Goal: Information Seeking & Learning: Learn about a topic

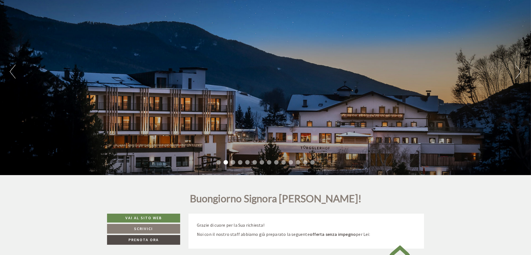
scroll to position [139, 0]
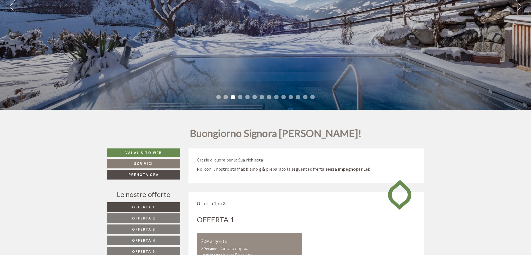
click at [241, 98] on li "4" at bounding box center [240, 97] width 4 height 4
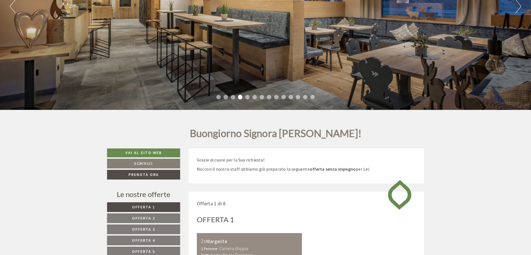
click at [247, 99] on li "5" at bounding box center [247, 97] width 4 height 4
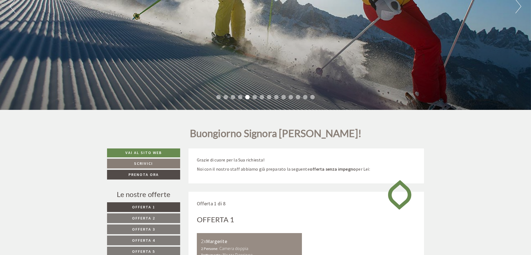
click at [253, 99] on li "6" at bounding box center [254, 97] width 4 height 4
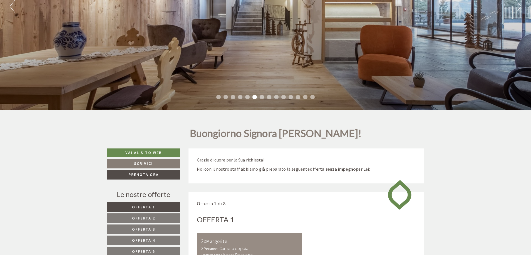
click at [258, 99] on ul "1 2 3 4 5 6 7 8 9 10 11 12 13 14" at bounding box center [265, 98] width 531 height 6
click at [261, 99] on li "7" at bounding box center [261, 97] width 4 height 4
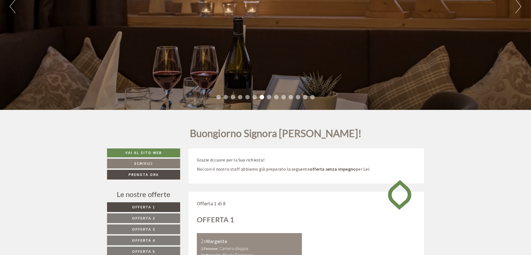
click at [267, 97] on ul "1 2 3 4 5 6 7 8 9 10 11 12 13 14" at bounding box center [265, 98] width 531 height 6
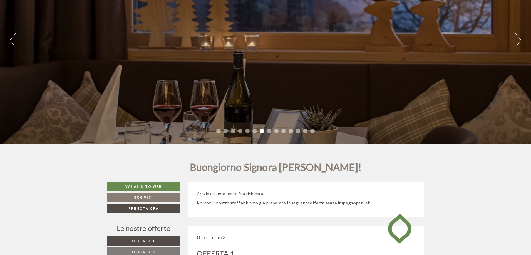
scroll to position [56, 0]
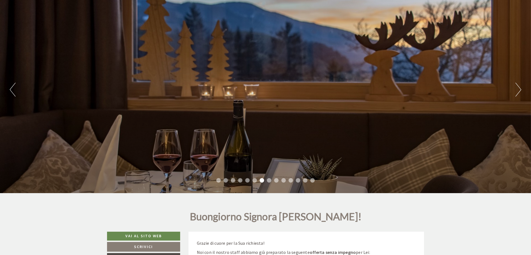
click at [520, 90] on button "Next" at bounding box center [518, 90] width 6 height 14
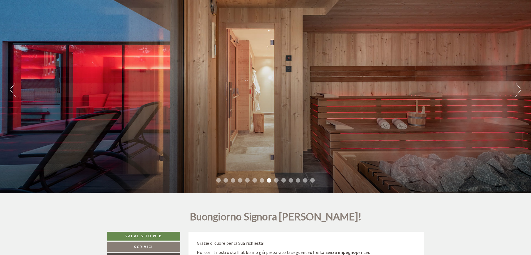
click at [520, 90] on button "Next" at bounding box center [518, 90] width 6 height 14
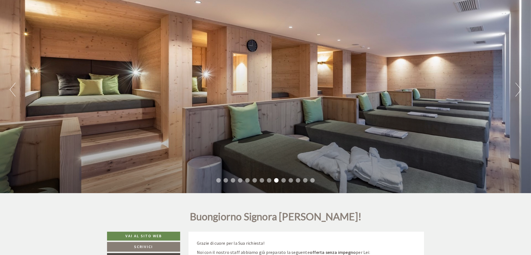
click at [520, 90] on button "Next" at bounding box center [518, 90] width 6 height 14
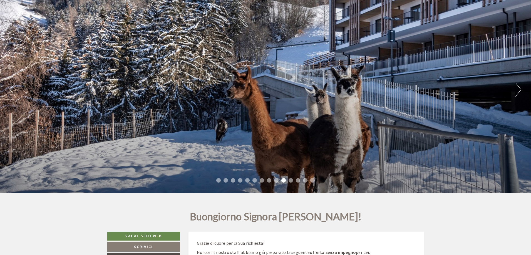
click at [520, 90] on button "Next" at bounding box center [518, 90] width 6 height 14
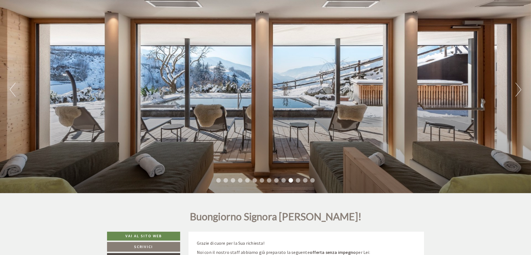
click at [520, 90] on button "Next" at bounding box center [518, 90] width 6 height 14
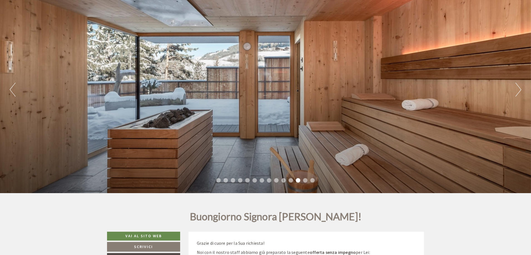
click at [520, 90] on button "Next" at bounding box center [518, 90] width 6 height 14
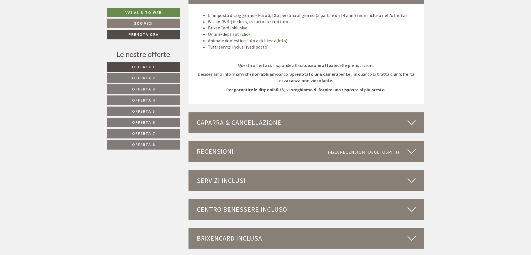
scroll to position [1472, 0]
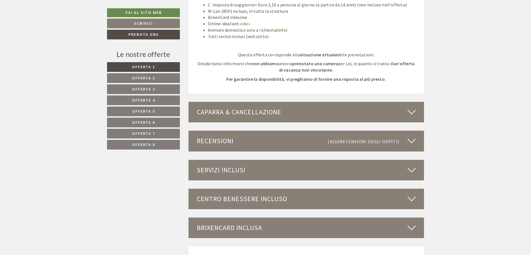
click at [135, 79] on span "Offerta 2" at bounding box center [143, 78] width 23 height 5
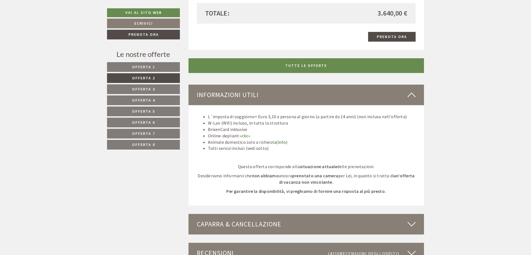
scroll to position [775, 0]
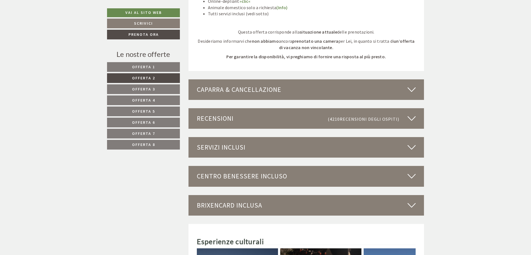
click at [158, 89] on link "Offerta 3" at bounding box center [143, 89] width 73 height 10
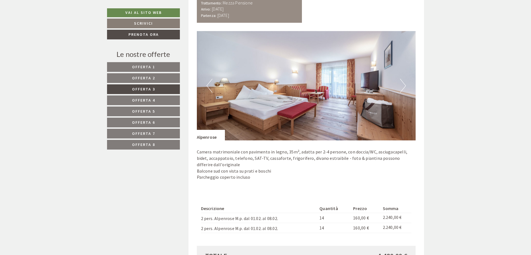
scroll to position [470, 0]
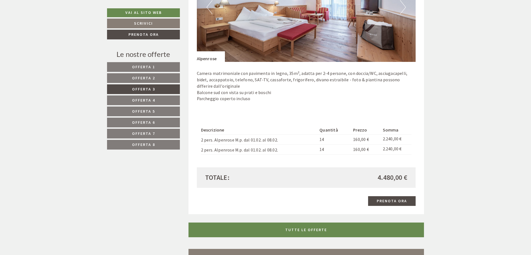
click at [150, 102] on span "Offerta 4" at bounding box center [143, 100] width 23 height 5
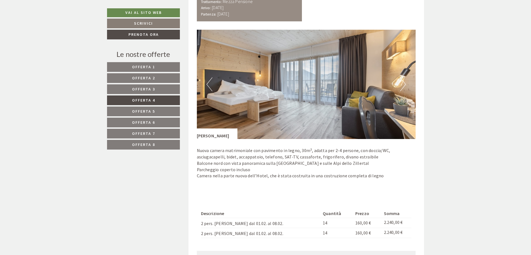
scroll to position [442, 0]
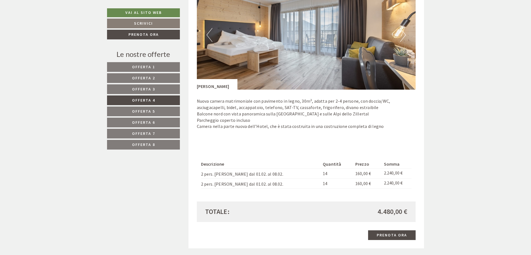
click at [143, 113] on span "Offerta 5" at bounding box center [143, 111] width 23 height 5
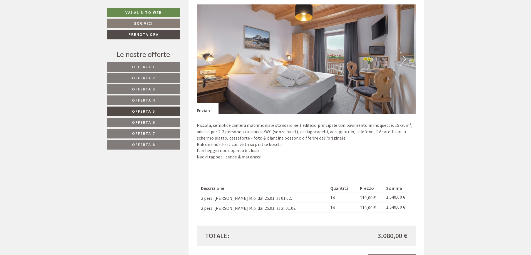
scroll to position [414, 0]
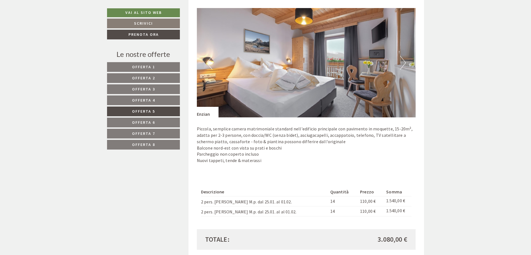
click at [318, 69] on img at bounding box center [306, 62] width 219 height 109
click at [398, 57] on img at bounding box center [306, 62] width 219 height 109
click at [401, 60] on button "Next" at bounding box center [403, 63] width 6 height 14
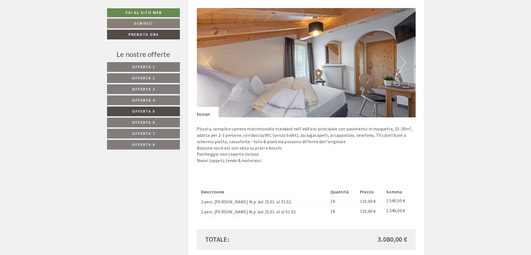
click at [403, 61] on button "Next" at bounding box center [403, 63] width 6 height 14
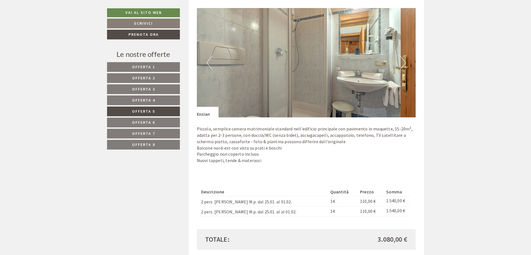
click at [403, 61] on button "Next" at bounding box center [403, 63] width 6 height 14
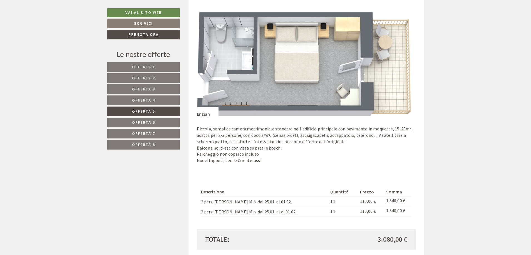
click at [403, 61] on button "Next" at bounding box center [403, 63] width 6 height 14
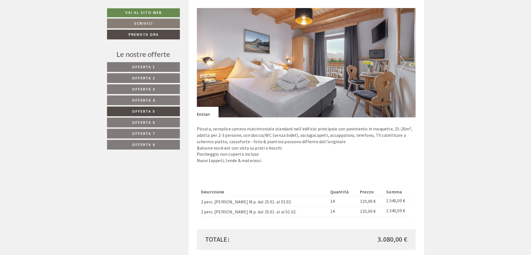
click at [403, 61] on button "Next" at bounding box center [403, 63] width 6 height 14
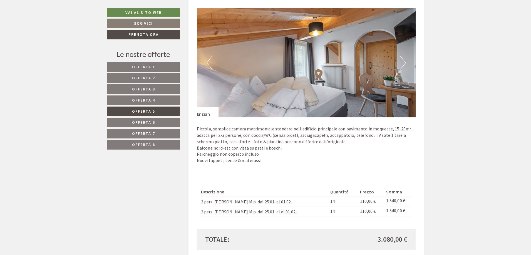
click at [403, 61] on button "Next" at bounding box center [403, 63] width 6 height 14
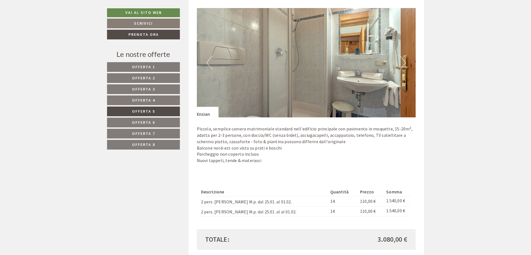
click at [403, 61] on button "Next" at bounding box center [403, 63] width 6 height 14
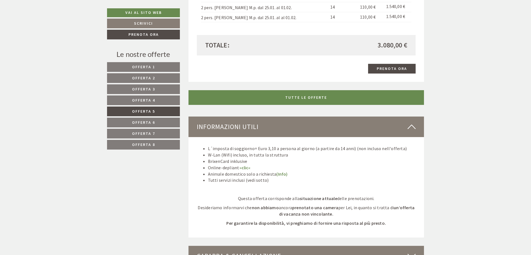
click at [144, 116] on link "Offerta 5" at bounding box center [143, 112] width 73 height 10
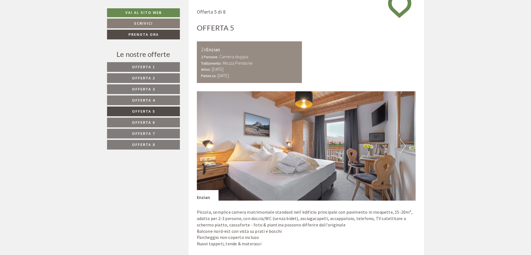
click at [146, 123] on span "Offerta 6" at bounding box center [143, 122] width 23 height 5
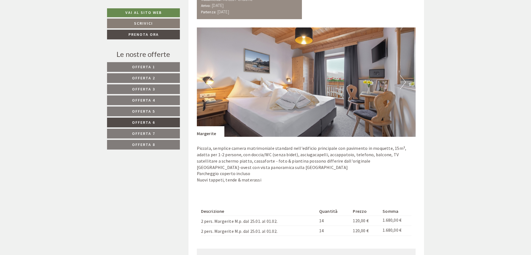
scroll to position [386, 0]
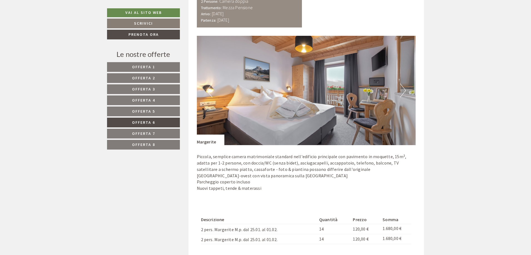
click at [401, 92] on button "Next" at bounding box center [403, 91] width 6 height 14
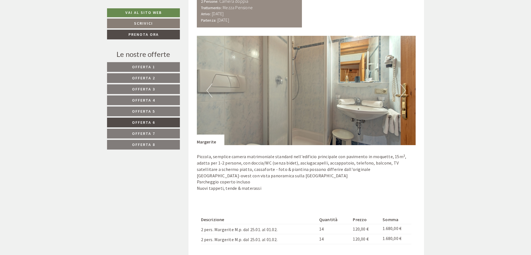
click at [401, 92] on button "Next" at bounding box center [403, 91] width 6 height 14
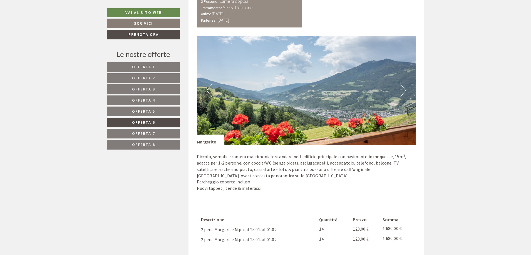
click at [401, 92] on button "Next" at bounding box center [403, 91] width 6 height 14
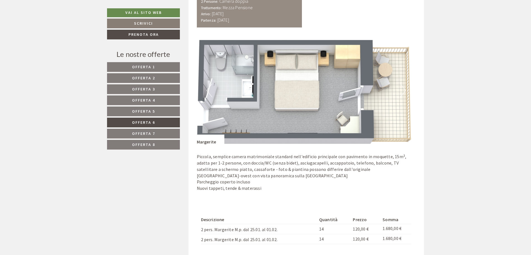
click at [401, 92] on button "Next" at bounding box center [403, 91] width 6 height 14
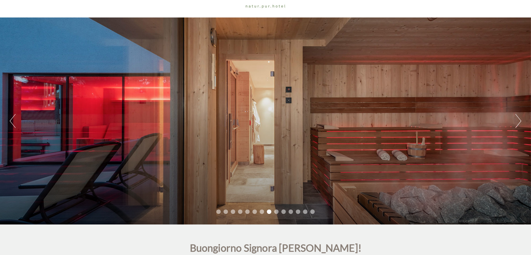
scroll to position [56, 0]
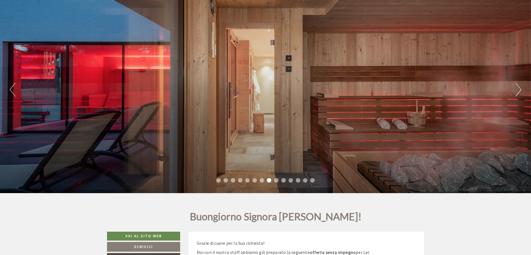
click at [283, 182] on li "10" at bounding box center [283, 180] width 4 height 4
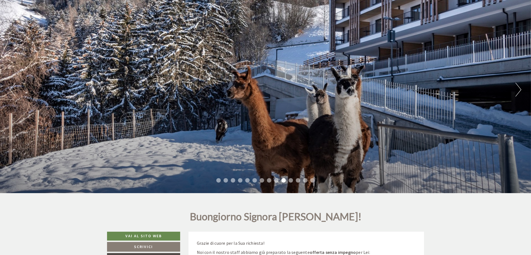
click at [291, 182] on li "11" at bounding box center [290, 180] width 4 height 4
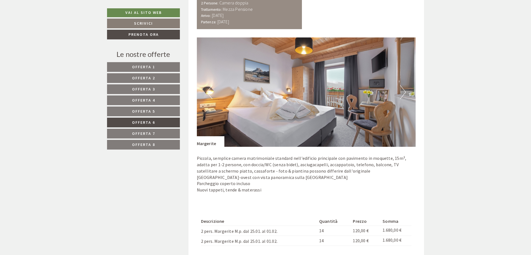
scroll to position [417, 0]
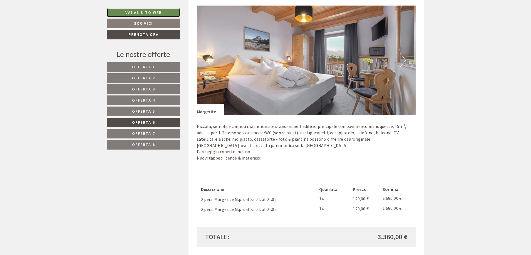
click at [130, 11] on link "Vai al sito web" at bounding box center [143, 12] width 73 height 9
click at [404, 57] on button "Next" at bounding box center [403, 60] width 6 height 14
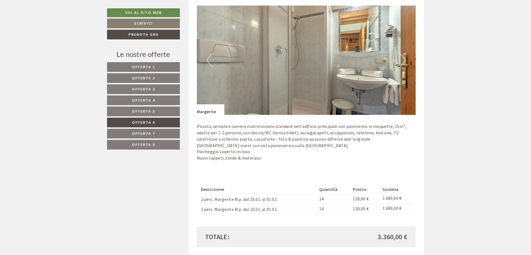
click at [404, 57] on button "Next" at bounding box center [403, 60] width 6 height 14
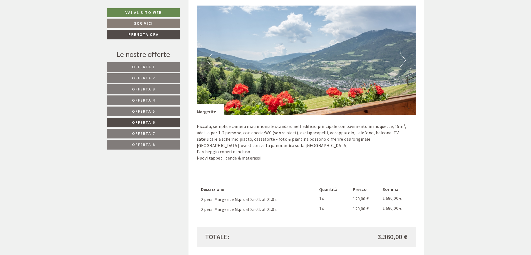
click at [401, 59] on button "Next" at bounding box center [403, 60] width 6 height 14
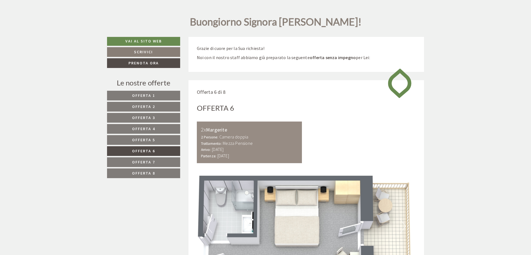
scroll to position [194, 0]
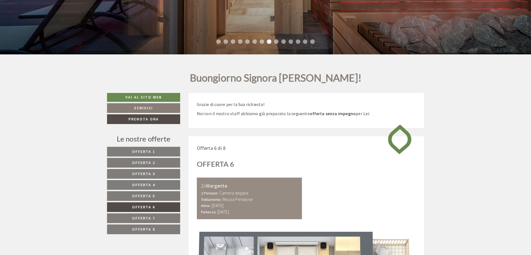
click at [156, 217] on link "Offerta 7" at bounding box center [143, 219] width 73 height 10
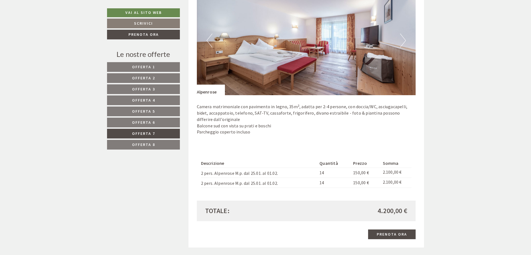
scroll to position [442, 0]
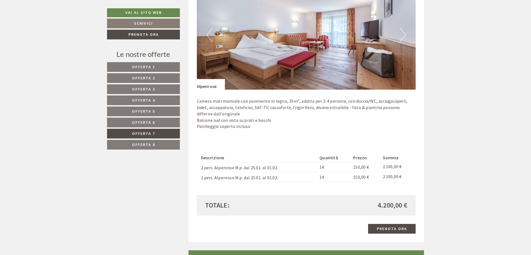
click at [152, 143] on span "Offerta 8" at bounding box center [143, 144] width 23 height 5
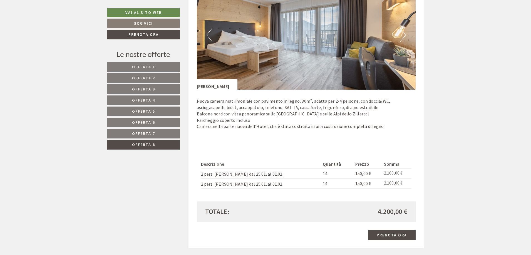
click at [144, 66] on span "Offerta 1" at bounding box center [143, 66] width 23 height 5
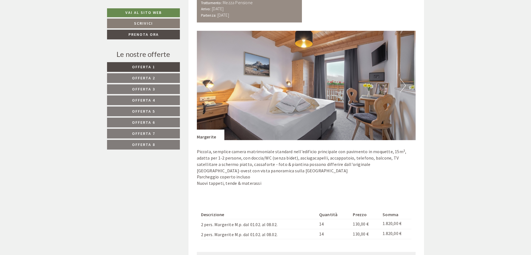
scroll to position [414, 0]
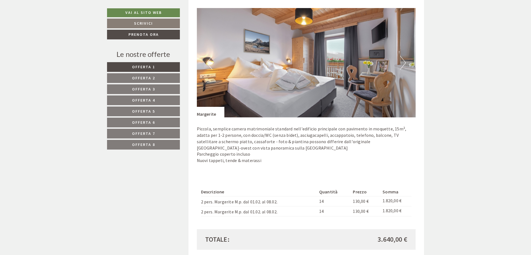
click at [401, 63] on button "Next" at bounding box center [403, 63] width 6 height 14
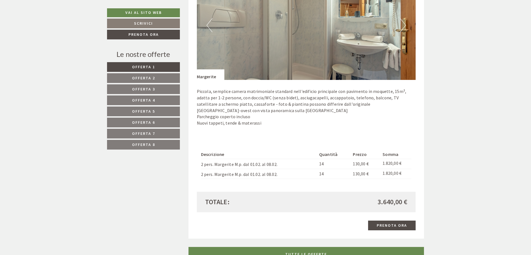
scroll to position [442, 0]
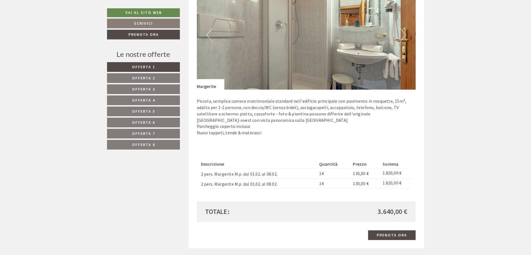
click at [151, 110] on span "Offerta 5" at bounding box center [143, 111] width 23 height 5
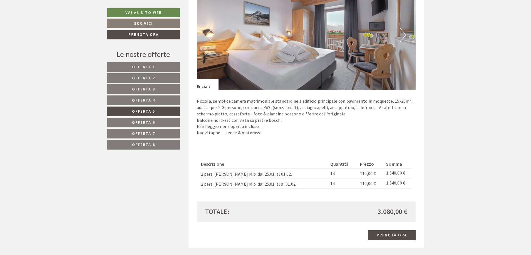
scroll to position [331, 0]
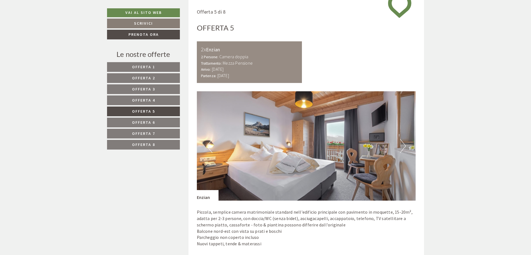
click at [139, 66] on span "Offerta 1" at bounding box center [143, 66] width 23 height 5
